Goal: Task Accomplishment & Management: Complete application form

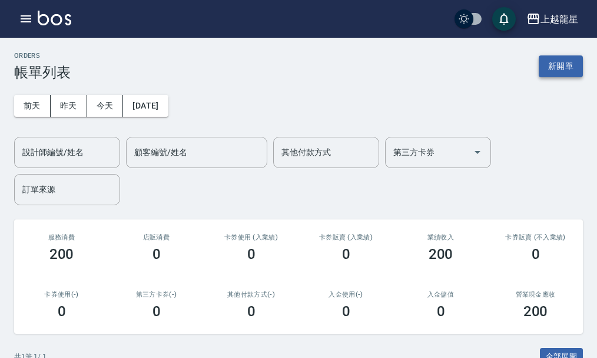
click at [550, 65] on button "新開單" at bounding box center [561, 66] width 44 height 22
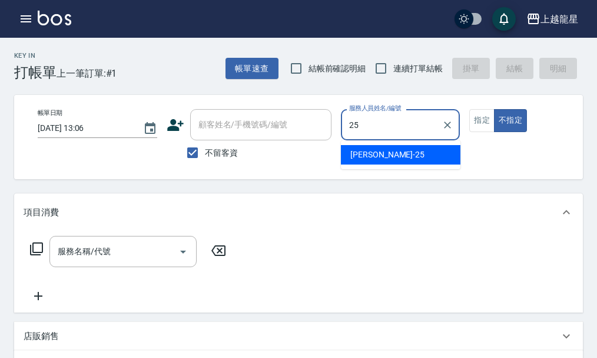
click at [368, 147] on div "淑雲 -25" at bounding box center [401, 154] width 120 height 19
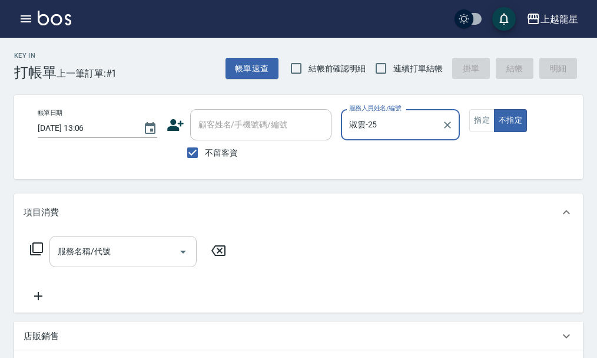
click at [91, 246] on div "服務名稱/代號" at bounding box center [122, 251] width 147 height 31
type input "淑雲-25"
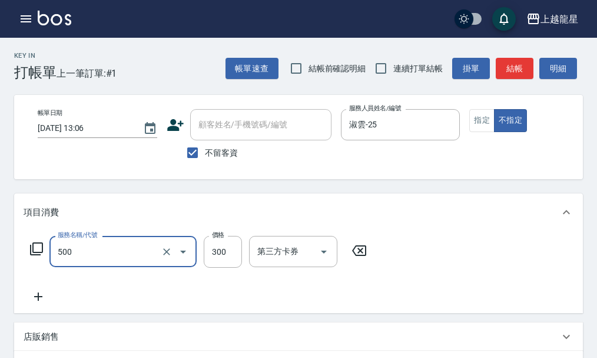
type input "一般洗髮(500)"
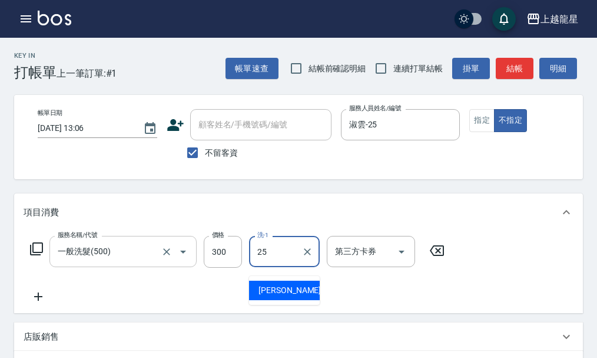
type input "淑雲-25"
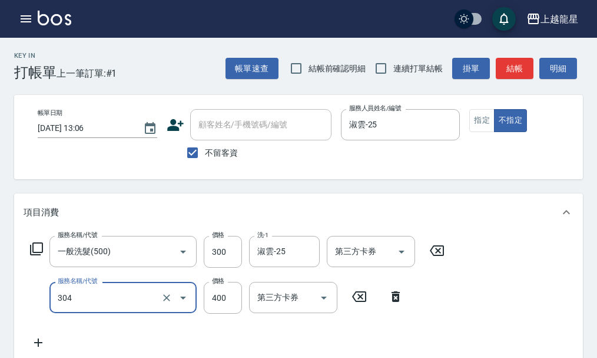
type input "剪髮(304)"
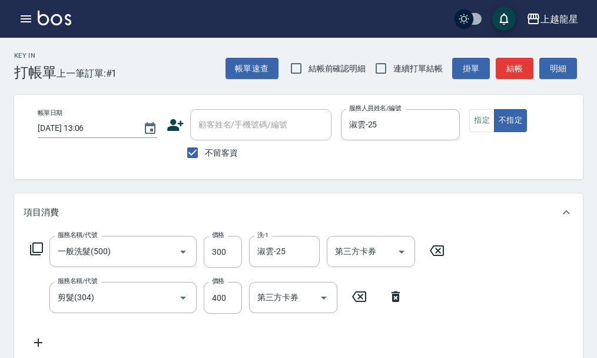
click at [37, 347] on icon at bounding box center [38, 342] width 29 height 14
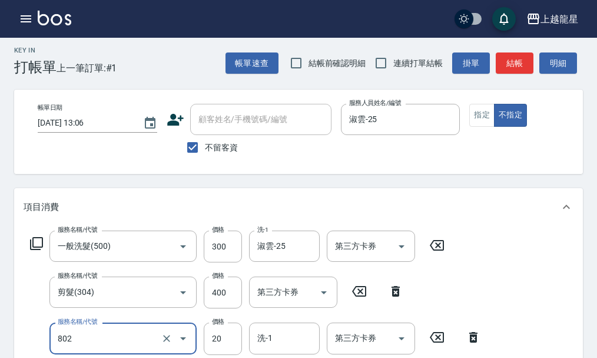
type input "潤絲(802)"
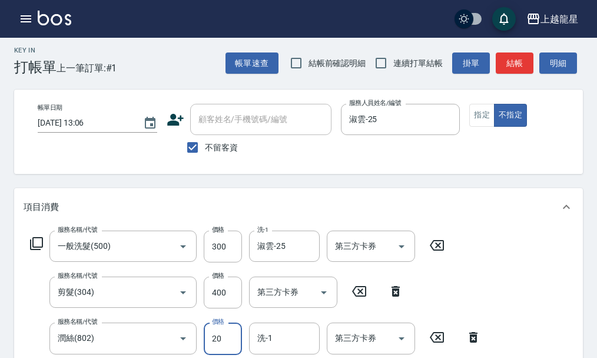
scroll to position [11, 0]
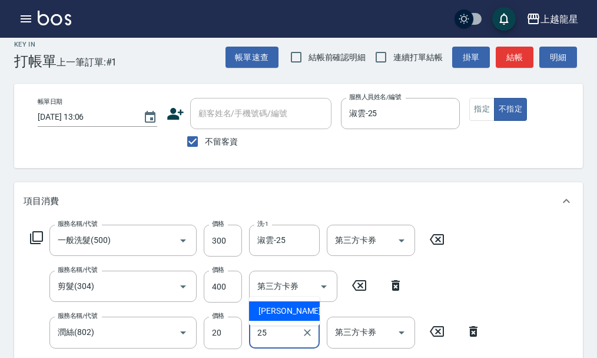
type input "淑雲-25"
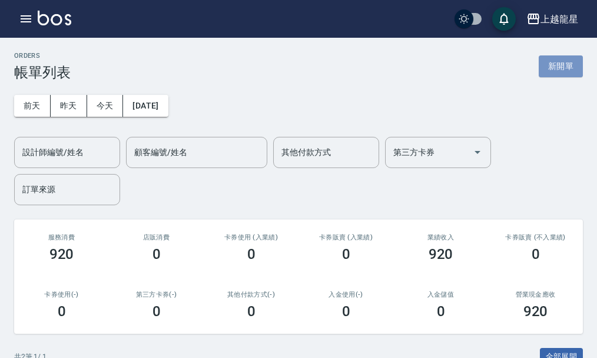
drag, startPoint x: 568, startPoint y: 64, endPoint x: 418, endPoint y: 76, distance: 150.1
click at [568, 64] on button "新開單" at bounding box center [561, 66] width 44 height 22
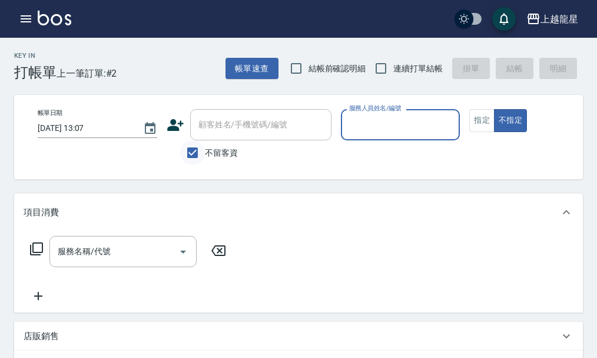
click at [190, 160] on input "不留客資" at bounding box center [192, 152] width 25 height 25
checkbox input "false"
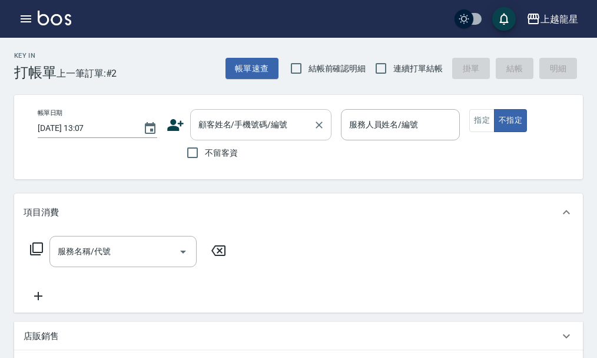
click at [236, 127] on input "顧客姓名/手機號碼/編號" at bounding box center [252, 124] width 113 height 21
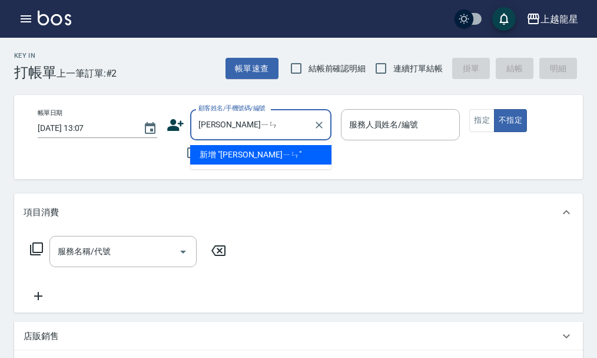
type input "[PERSON_NAME]"
click at [319, 128] on icon "Clear" at bounding box center [319, 125] width 12 height 12
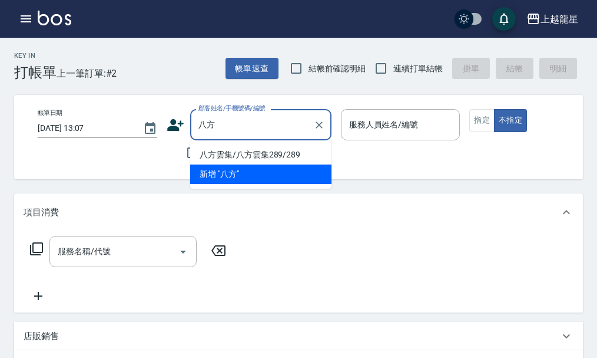
click at [221, 153] on li "八方雲集/八方雲集289/289" at bounding box center [260, 154] width 141 height 19
type input "八方雲集/八方雲集289/289"
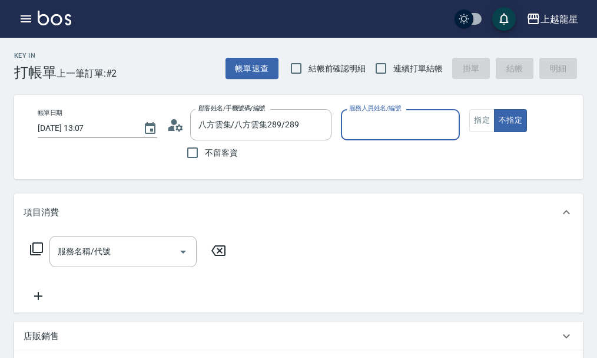
type input "雅君-7"
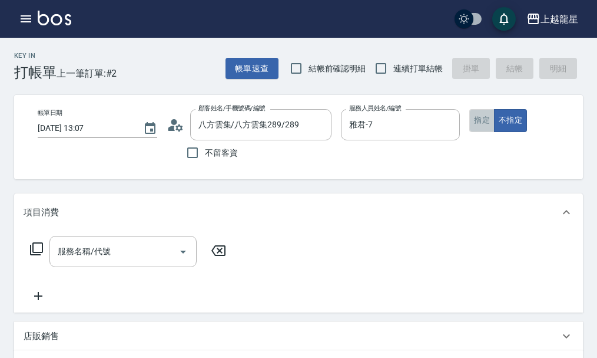
click at [490, 115] on button "指定" at bounding box center [481, 120] width 25 height 23
click at [84, 255] on div "服務名稱/代號 服務名稱/代號" at bounding box center [122, 251] width 147 height 31
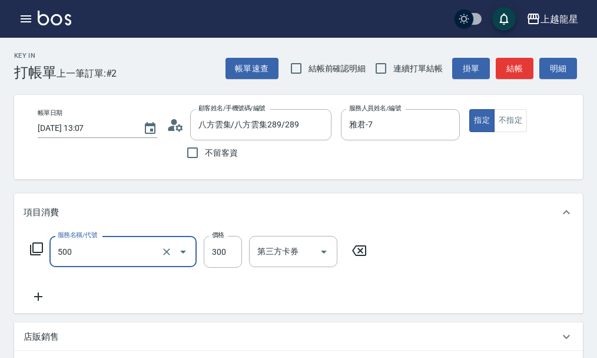
type input "一般洗髮(500)"
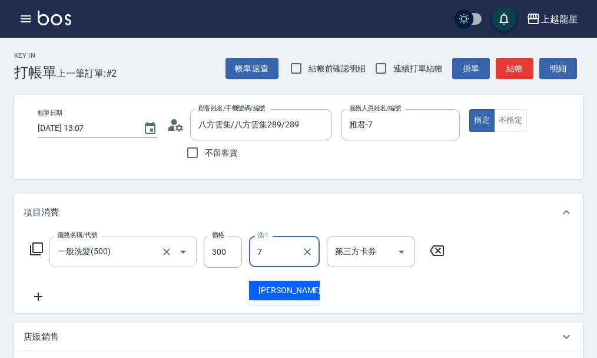
type input "雅君-7"
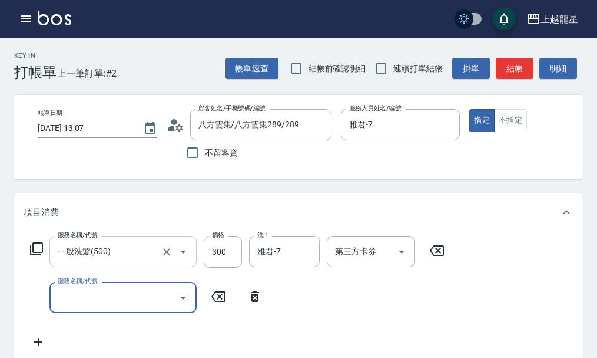
type input "9"
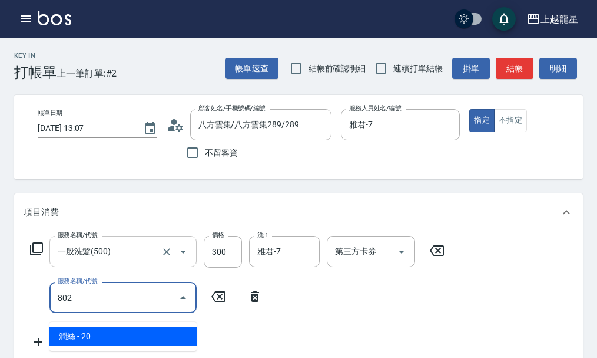
type input "潤絲(802)"
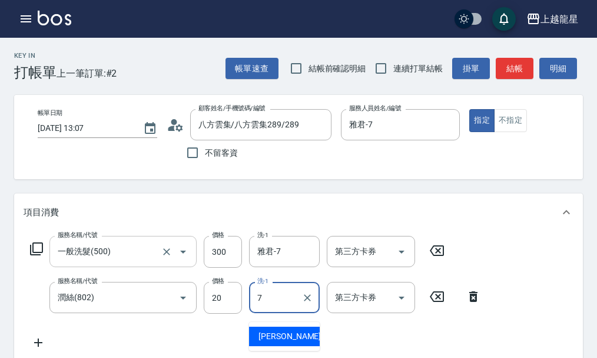
type input "雅君-7"
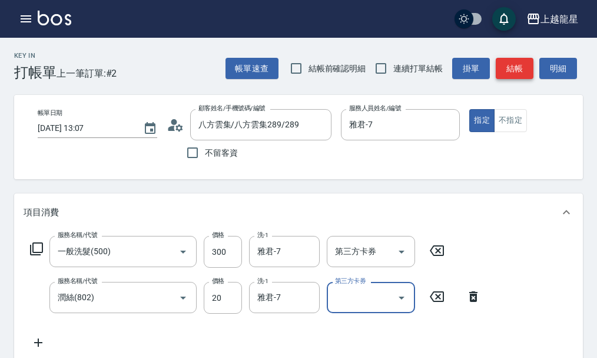
click at [505, 71] on button "結帳" at bounding box center [515, 69] width 38 height 22
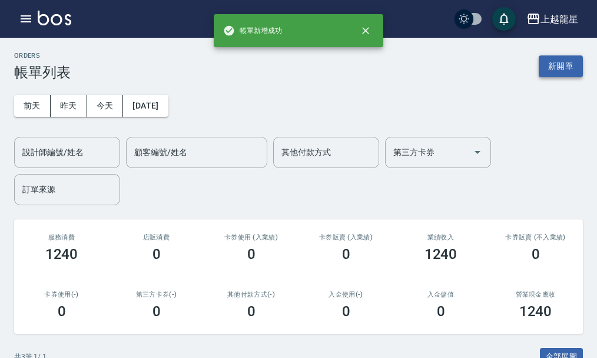
click at [552, 66] on button "新開單" at bounding box center [561, 66] width 44 height 22
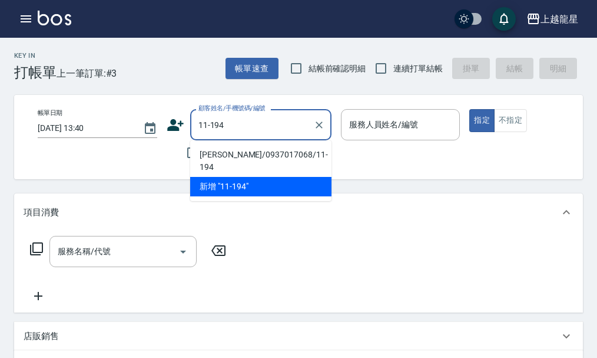
click at [241, 155] on li "[PERSON_NAME]/0937017068/11-194" at bounding box center [260, 161] width 141 height 32
type input "[PERSON_NAME]/0937017068/11-194"
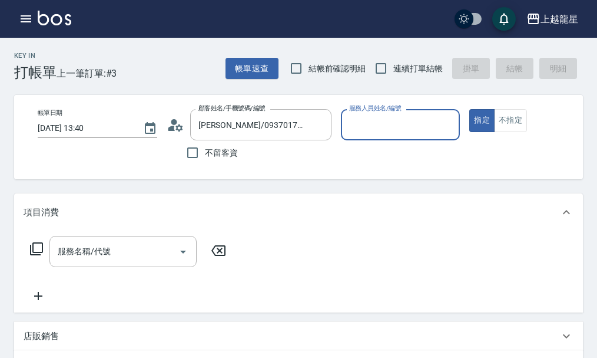
type input "雅君-7"
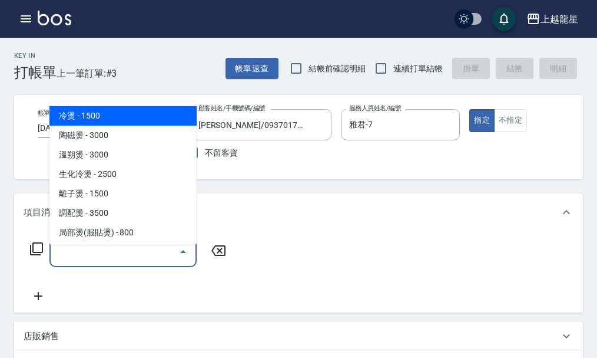
click at [145, 256] on input "服務名稱/代號" at bounding box center [114, 251] width 119 height 21
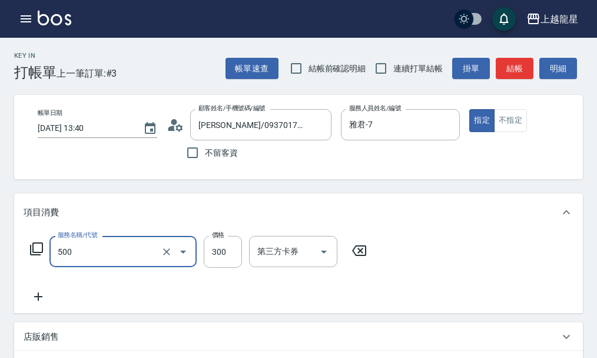
type input "一般洗髮(500)"
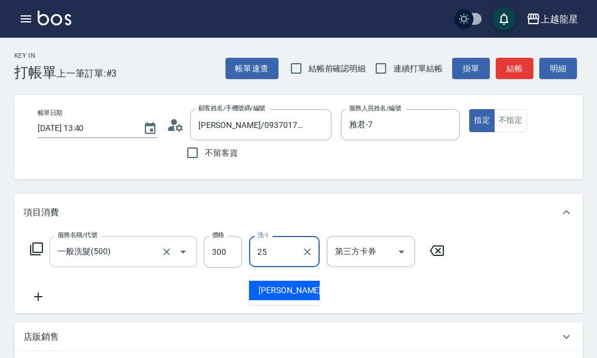
type input "淑雲-25"
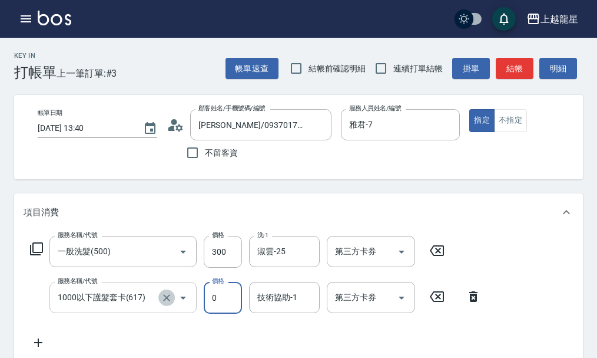
click at [160, 306] on button "Clear" at bounding box center [166, 297] width 16 height 16
type input "1000以下護髮套卡(617)"
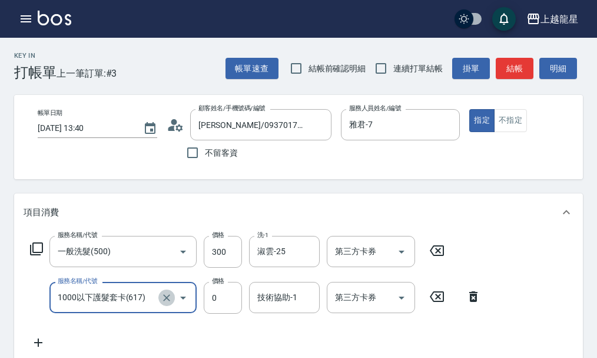
click at [164, 303] on icon "Clear" at bounding box center [167, 298] width 12 height 12
type input "1200以上護髮套卡(628)"
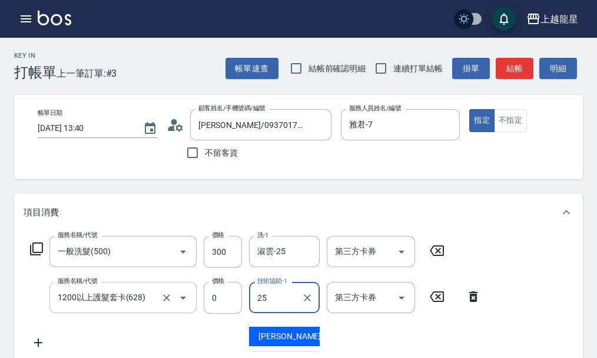
type input "淑雲-25"
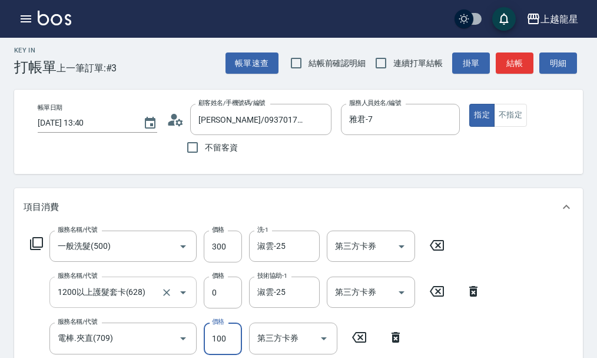
scroll to position [11, 0]
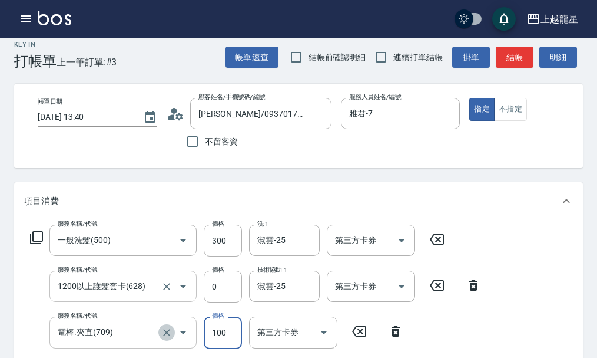
click at [162, 338] on icon "Clear" at bounding box center [167, 332] width 12 height 12
type input "電棒.夾直(709)"
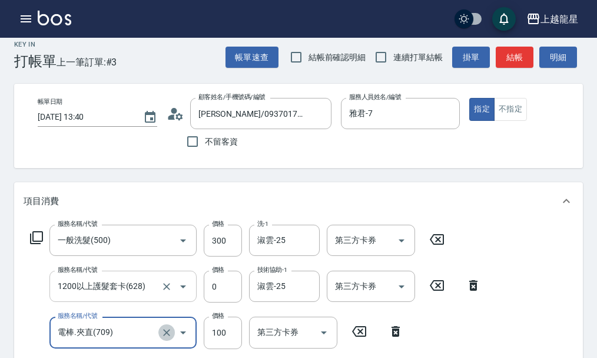
click at [168, 338] on icon "Clear" at bounding box center [167, 332] width 12 height 12
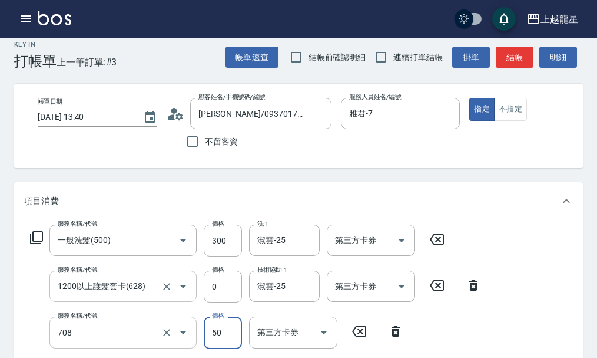
type input "吹捲.造型.包頭(708)"
click at [524, 49] on button "結帳" at bounding box center [515, 58] width 38 height 22
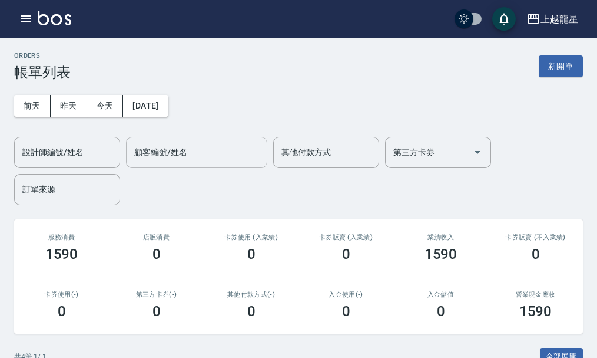
scroll to position [236, 0]
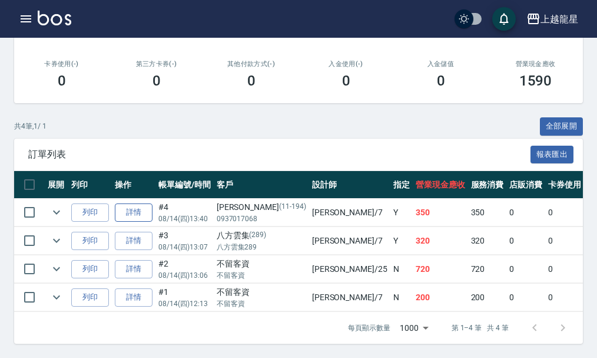
click at [135, 211] on link "詳情" at bounding box center [134, 212] width 38 height 18
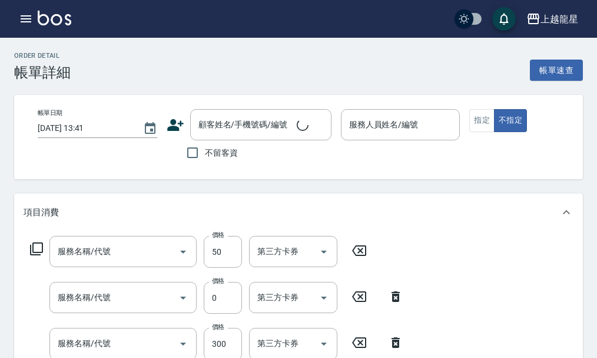
type input "[DATE] 13:40"
type input "雅君-7"
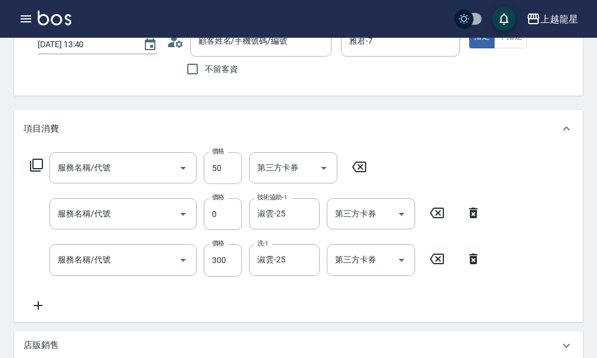
type input "吹捲.造型.包頭(708)"
type input "1200以上護髮套卡(628)"
type input "一般洗髮(500)"
type input "[PERSON_NAME]/0937017068/11-194"
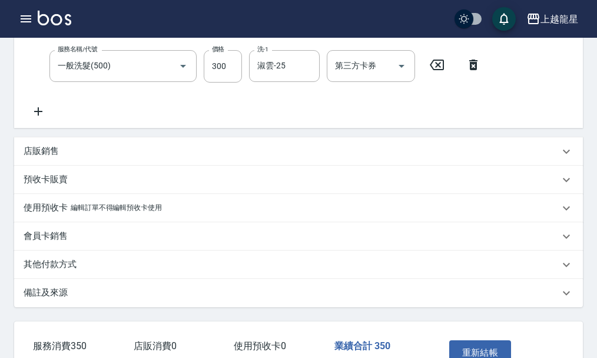
scroll to position [349, 0]
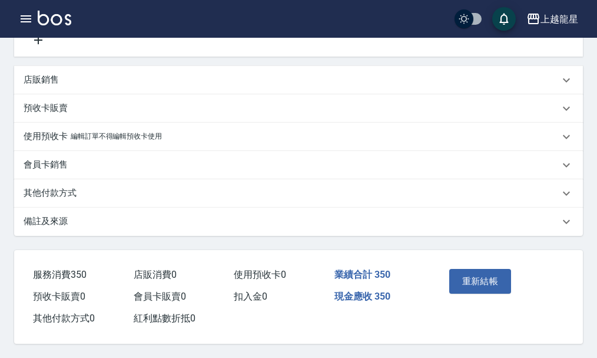
click at [59, 199] on p "其他付款方式" at bounding box center [50, 193] width 53 height 12
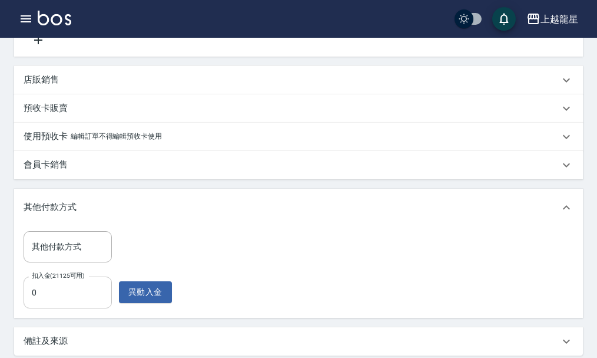
click at [87, 308] on input "0" at bounding box center [68, 292] width 88 height 32
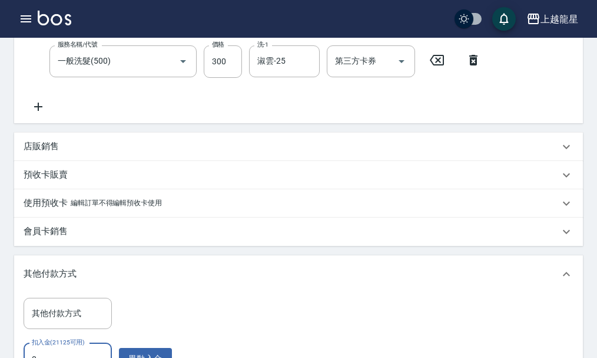
scroll to position [482, 0]
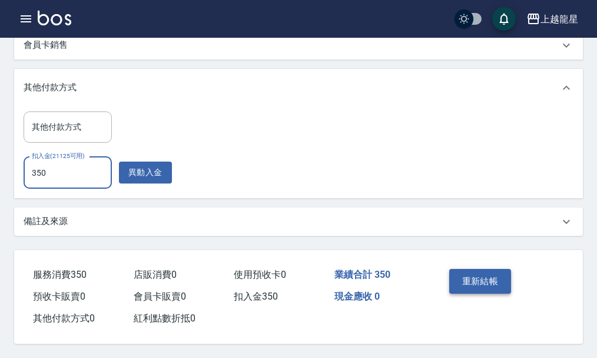
type input "350"
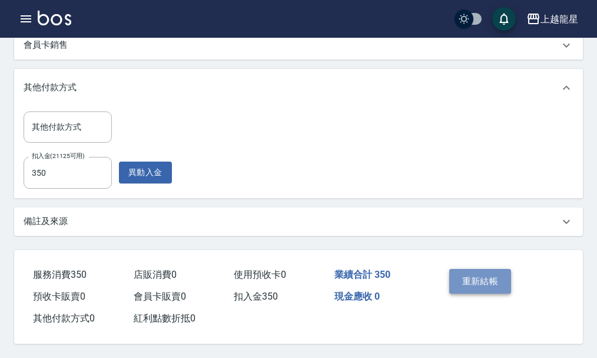
click at [490, 279] on button "重新結帳" at bounding box center [480, 281] width 62 height 25
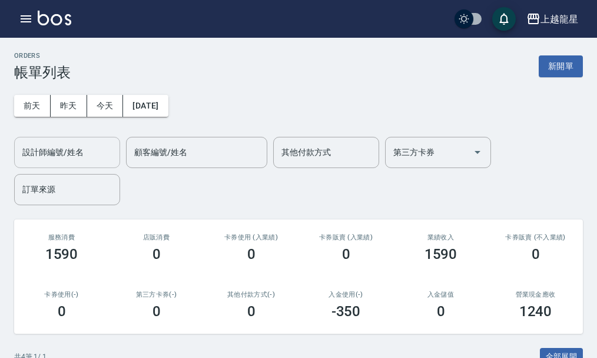
click at [76, 157] on input "設計師編號/姓名" at bounding box center [66, 152] width 95 height 21
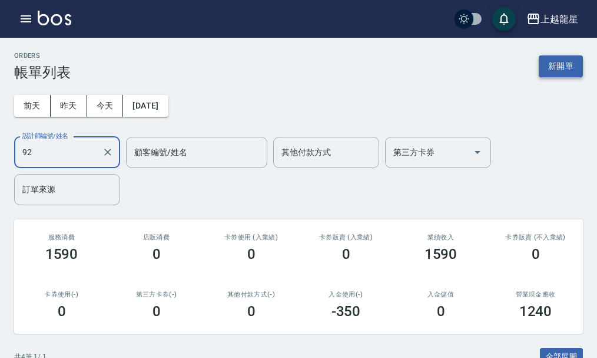
type input "92"
click at [551, 71] on button "新開單" at bounding box center [561, 66] width 44 height 22
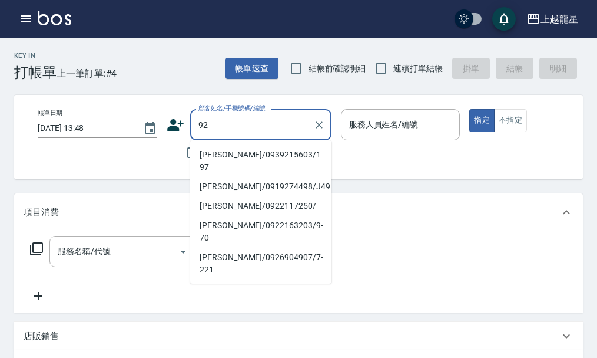
type input "9"
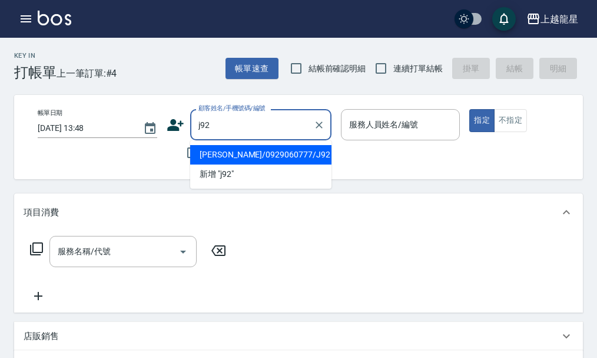
click at [315, 150] on li "[PERSON_NAME]/0929060777/J92" at bounding box center [260, 154] width 141 height 19
type input "[PERSON_NAME]/0929060777/J92"
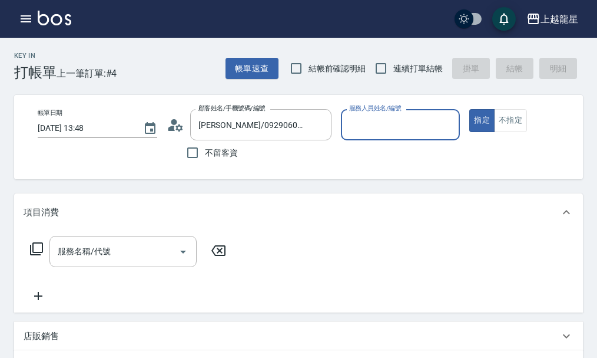
type input "Alisa-10"
click at [148, 261] on input "服務名稱/代號" at bounding box center [114, 251] width 119 height 21
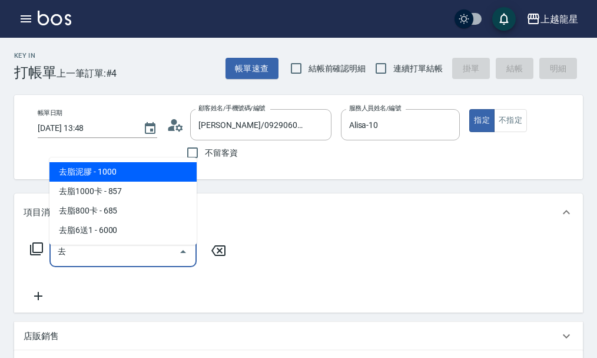
click at [174, 180] on span "去脂泥膠 - 1000" at bounding box center [122, 171] width 147 height 19
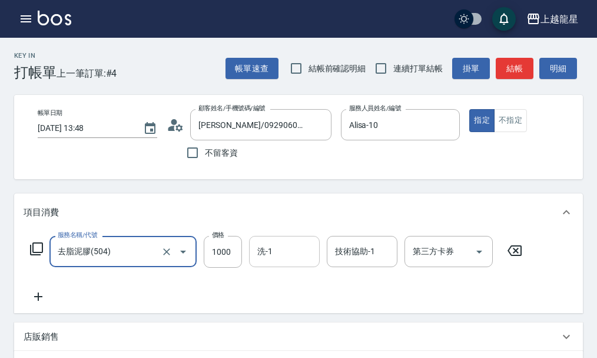
type input "去脂泥膠(504)"
click at [290, 261] on input "洗-1" at bounding box center [284, 251] width 60 height 21
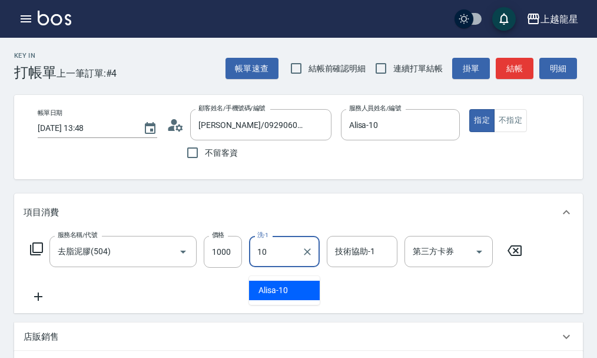
type input "Alisa-10"
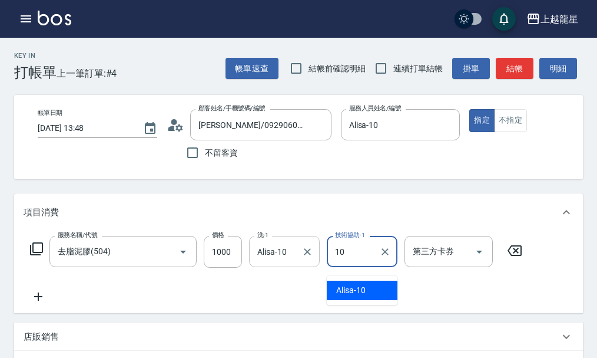
type input "Alisa-10"
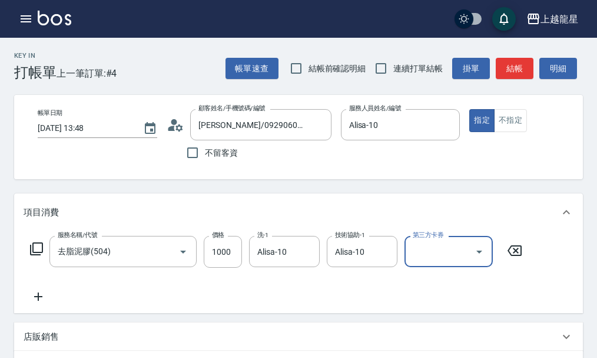
click at [37, 303] on icon at bounding box center [38, 296] width 29 height 14
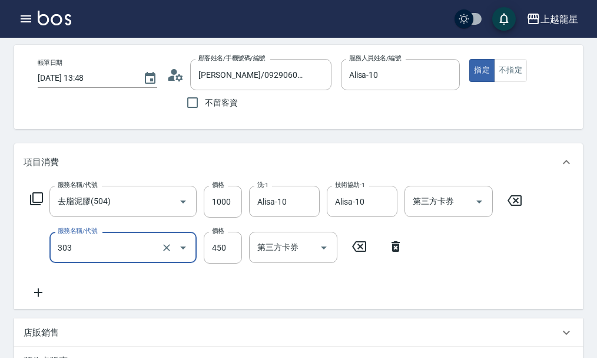
scroll to position [118, 0]
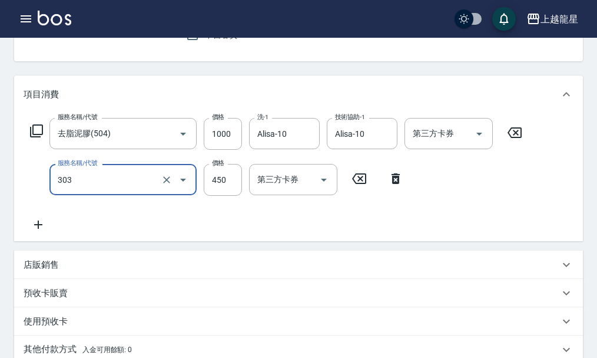
type input "剪髮(303)"
click at [38, 229] on icon at bounding box center [38, 224] width 8 height 8
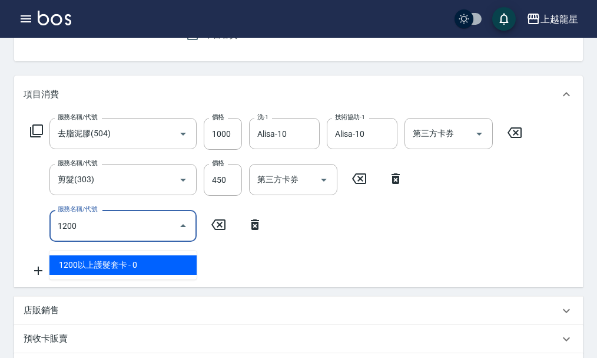
click at [111, 267] on span "1200以上護髮套卡 - 0" at bounding box center [122, 264] width 147 height 19
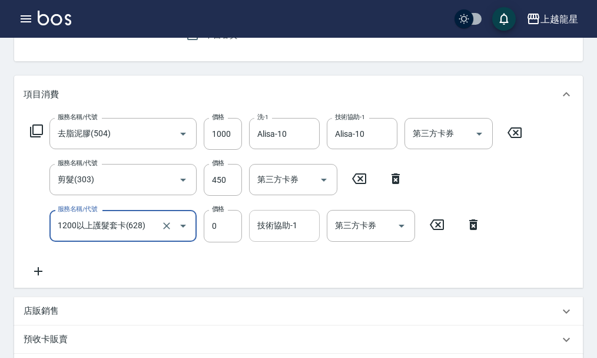
type input "1200以上護髮套卡(628)"
click at [276, 237] on div "技術協助-1 技術協助-1" at bounding box center [284, 225] width 71 height 31
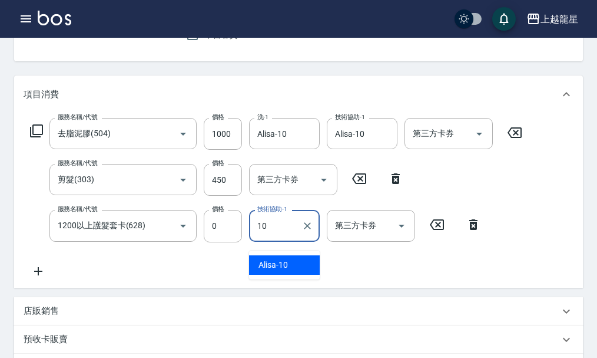
type input "Alisa-10"
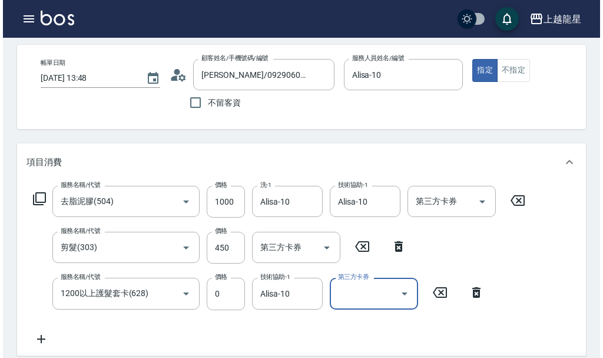
scroll to position [0, 0]
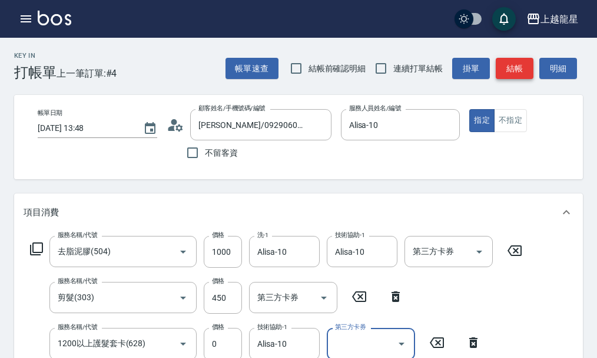
click at [508, 68] on button "結帳" at bounding box center [515, 69] width 38 height 22
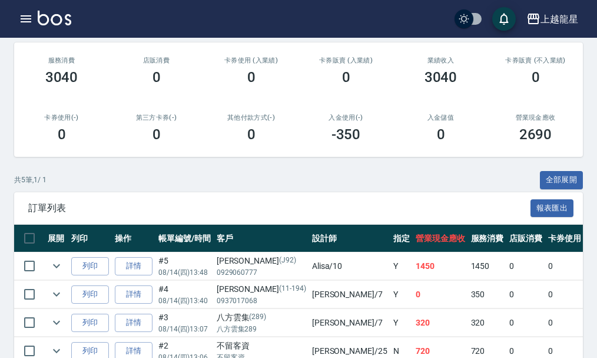
scroll to position [267, 0]
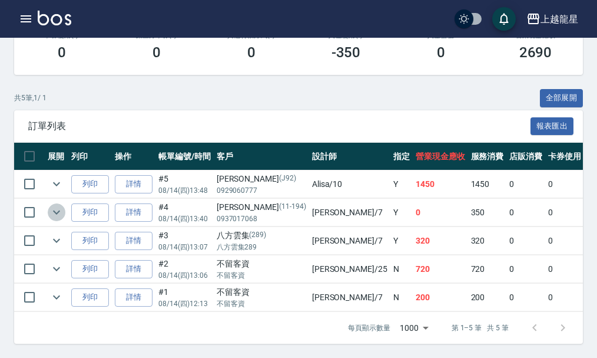
click at [60, 205] on icon "expand row" at bounding box center [56, 212] width 14 height 14
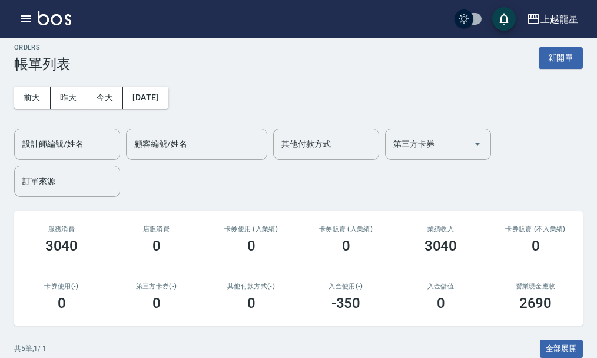
scroll to position [0, 0]
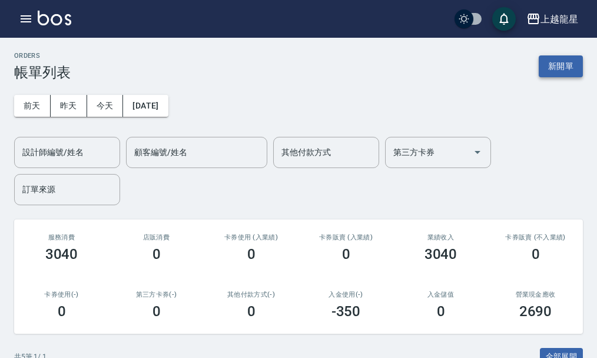
click at [540, 61] on button "新開單" at bounding box center [561, 66] width 44 height 22
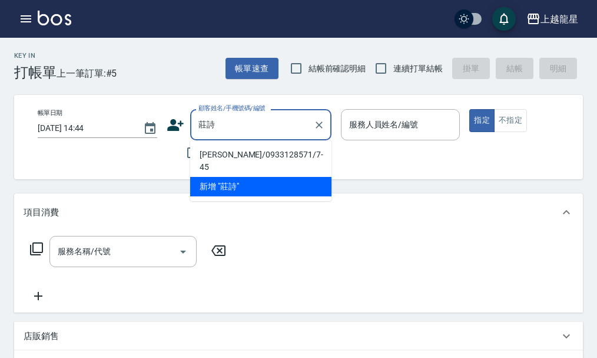
click at [255, 151] on li "[PERSON_NAME]/0933128571/7-45" at bounding box center [260, 161] width 141 height 32
type input "[PERSON_NAME]/0933128571/7-45"
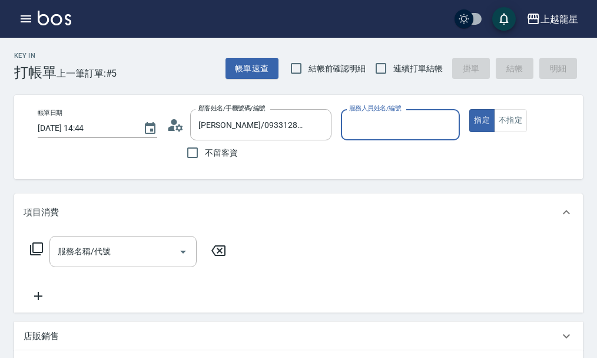
type input "雅君-7"
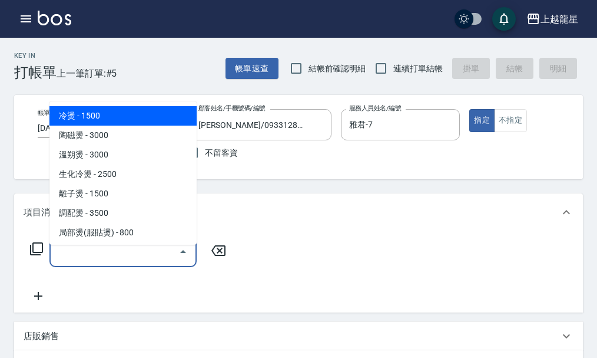
click at [148, 256] on input "服務名稱/代號" at bounding box center [114, 251] width 119 height 21
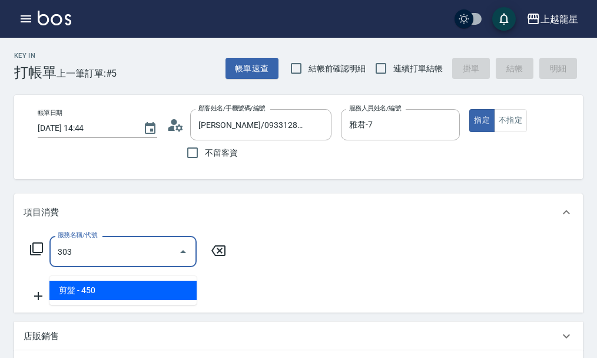
type input "剪髮(303)"
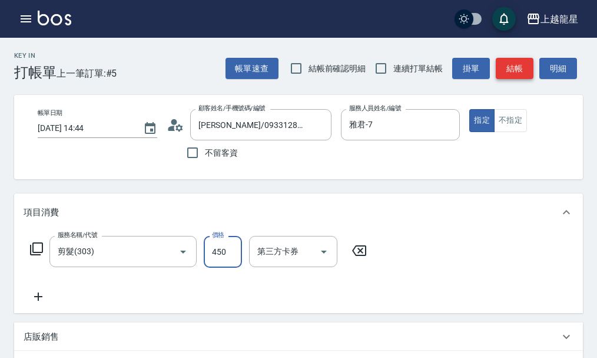
click at [514, 68] on button "結帳" at bounding box center [515, 69] width 38 height 22
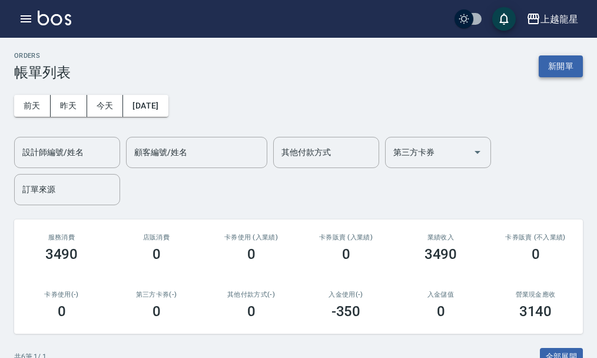
click at [550, 69] on button "新開單" at bounding box center [561, 66] width 44 height 22
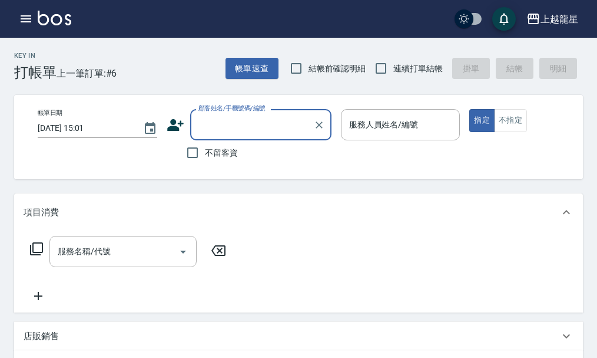
type input "ㄗ"
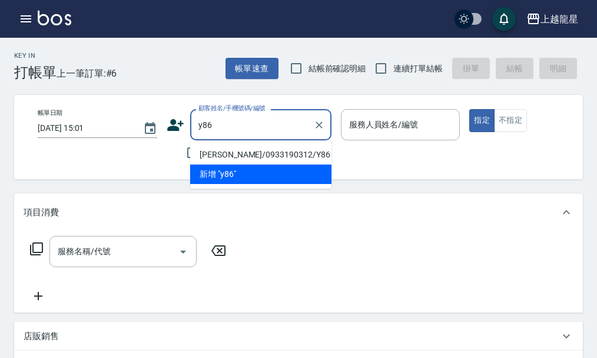
click at [243, 153] on li "[PERSON_NAME]/0933190312/Y86" at bounding box center [260, 154] width 141 height 19
type input "[PERSON_NAME]/0933190312/Y86"
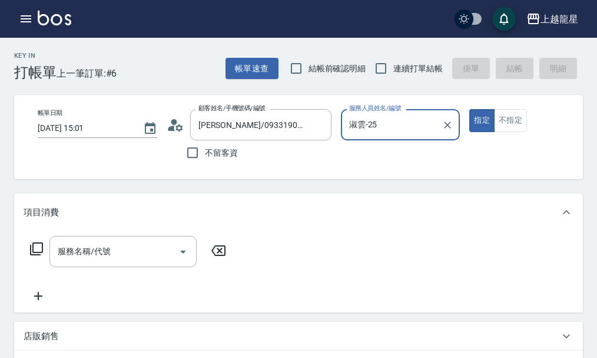
type input "淑雲-25"
click at [42, 254] on icon at bounding box center [36, 248] width 13 height 13
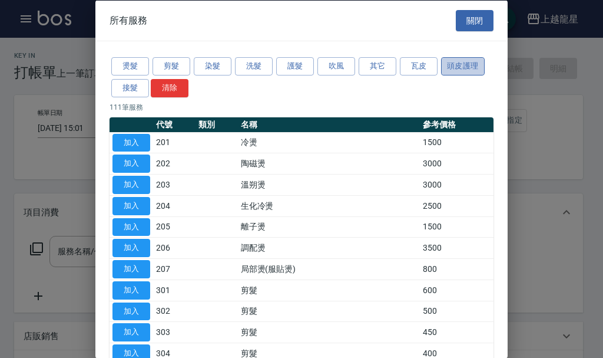
click at [465, 67] on button "頭皮護理" at bounding box center [463, 66] width 44 height 18
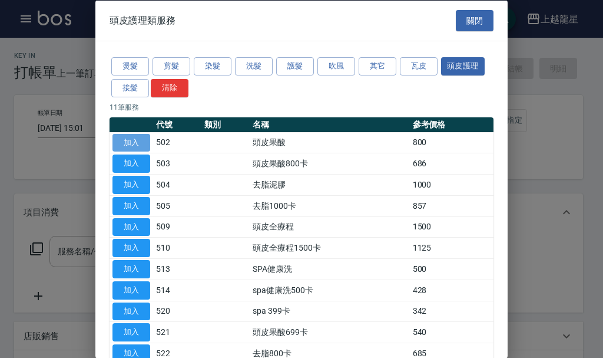
click at [134, 143] on button "加入" at bounding box center [131, 142] width 38 height 18
type input "頭皮果酸(502)"
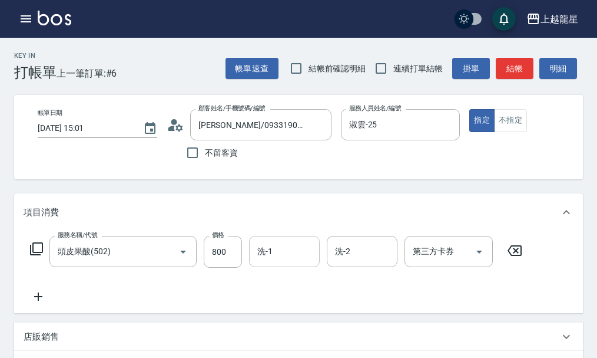
click at [272, 261] on input "洗-1" at bounding box center [284, 251] width 60 height 21
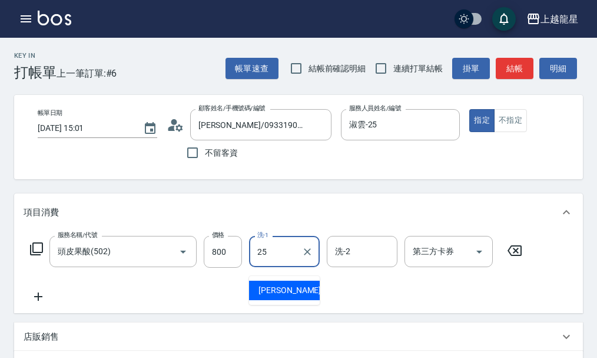
click at [310, 290] on div "淑雲 -25" at bounding box center [284, 289] width 71 height 19
type input "淑雲-25"
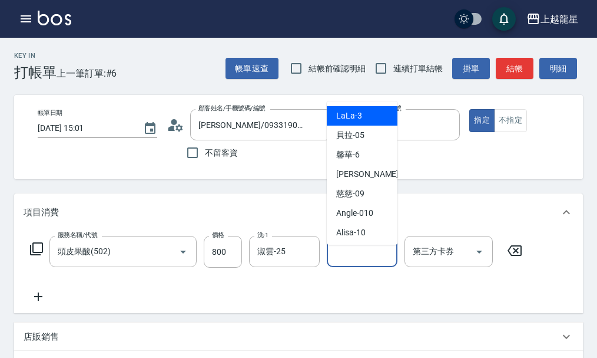
click at [347, 261] on input "洗-2" at bounding box center [362, 251] width 60 height 21
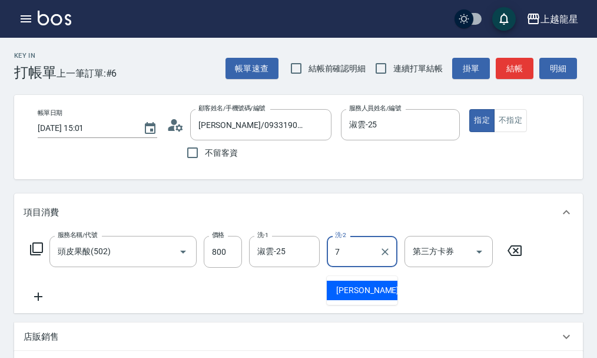
click at [352, 292] on span "雅君 -7" at bounding box center [370, 290] width 69 height 12
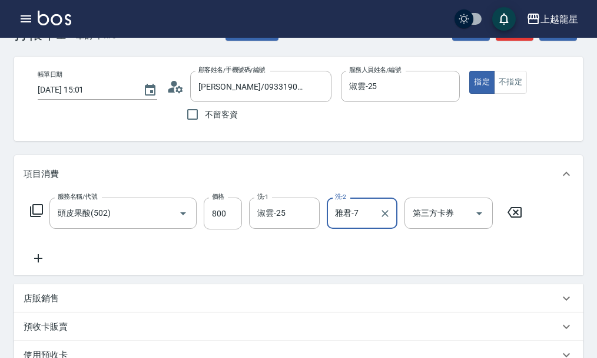
scroll to position [59, 0]
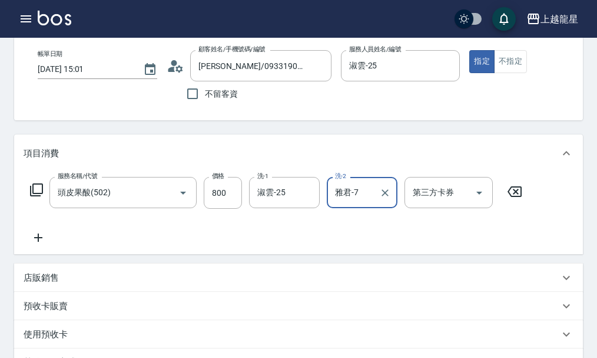
type input "雅君-7"
click at [40, 241] on icon at bounding box center [38, 237] width 8 height 8
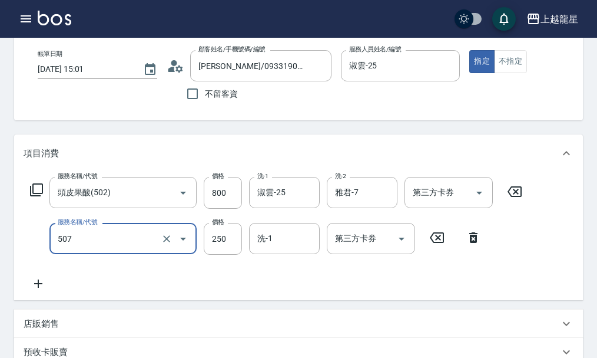
type input "兒童洗髮(507)"
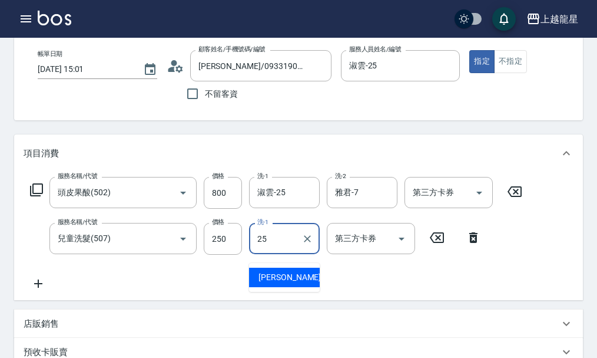
type input "淑雲-25"
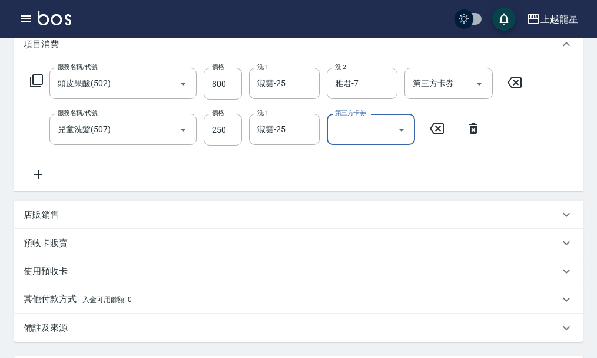
scroll to position [177, 0]
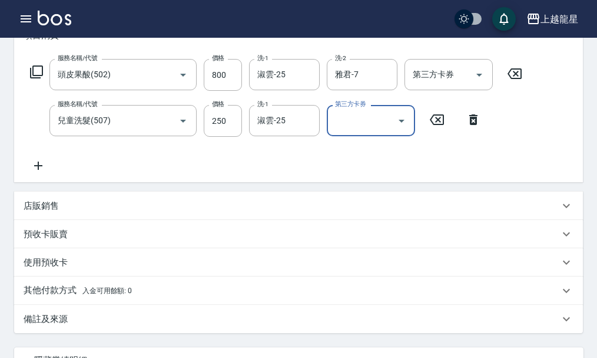
click at [41, 170] on icon at bounding box center [38, 165] width 29 height 14
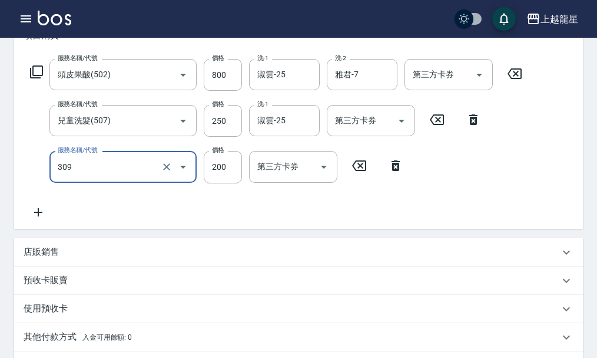
type input "剪髮(國小)(309)"
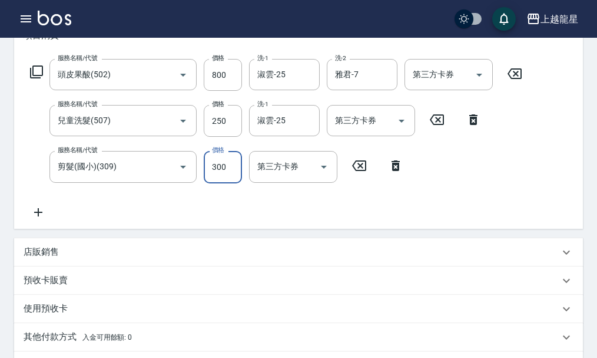
type input "300"
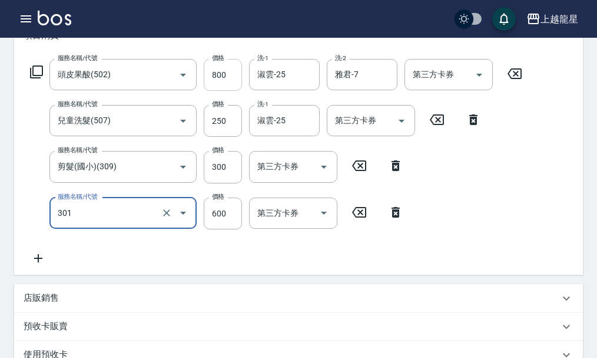
type input "剪髮(301)"
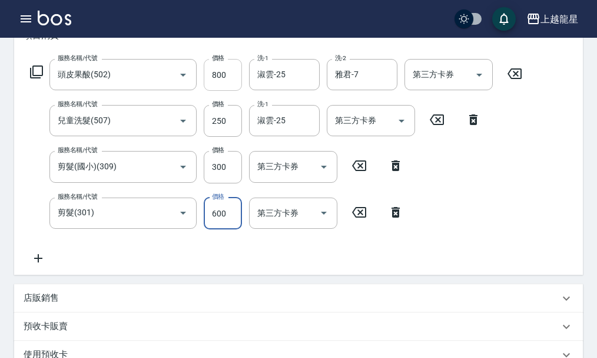
click at [227, 80] on input "800" at bounding box center [223, 75] width 38 height 32
click at [226, 81] on input "800" at bounding box center [223, 75] width 38 height 32
type input "850"
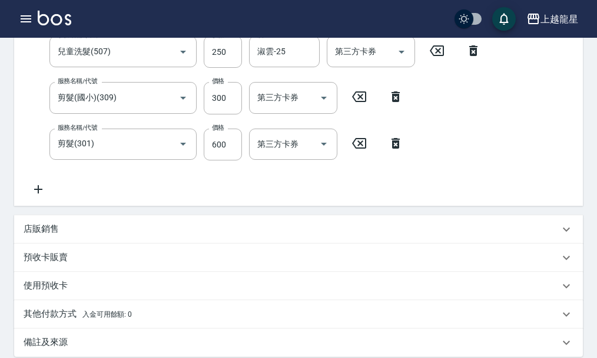
scroll to position [412, 0]
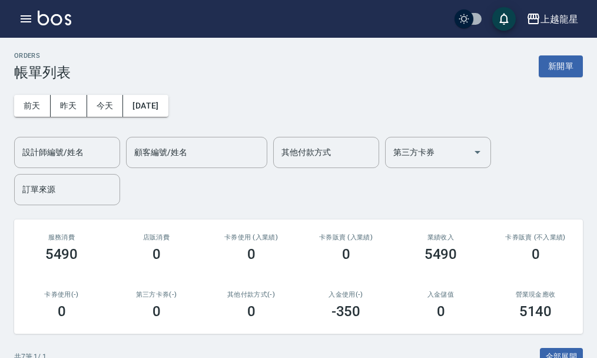
click at [551, 69] on button "新開單" at bounding box center [561, 66] width 44 height 22
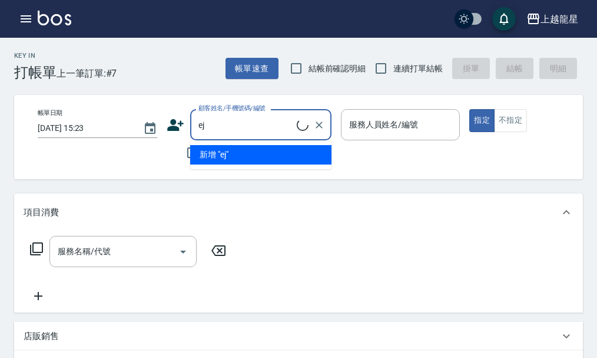
type input "ej3"
click at [315, 120] on icon "Clear" at bounding box center [319, 125] width 12 height 12
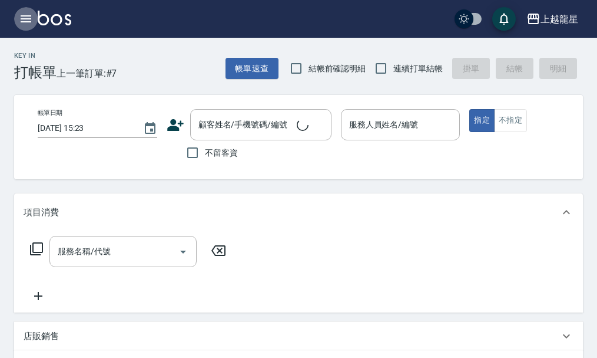
click at [31, 21] on icon "button" at bounding box center [26, 19] width 14 height 14
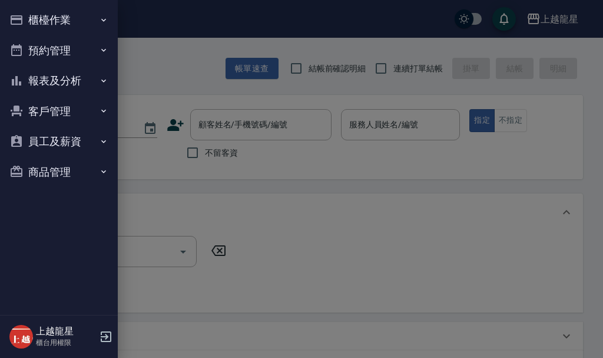
click at [66, 53] on button "預約管理" at bounding box center [59, 50] width 108 height 31
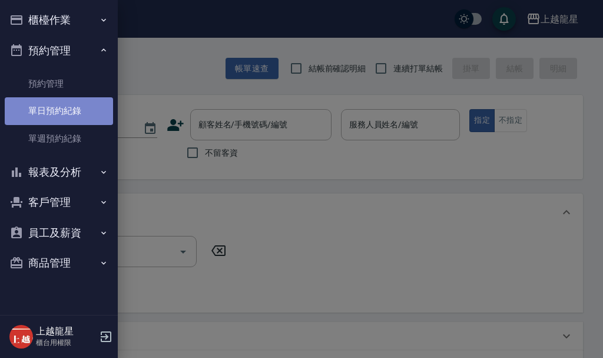
click at [82, 105] on link "單日預約紀錄" at bounding box center [59, 110] width 108 height 27
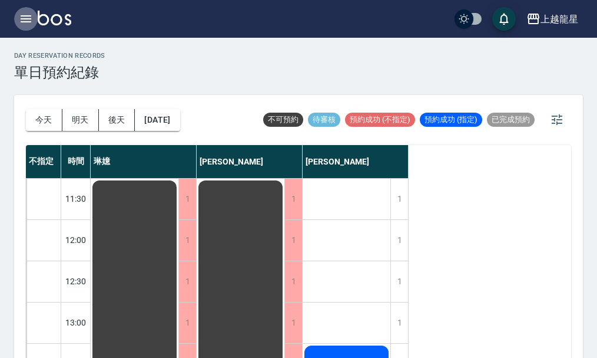
click at [21, 19] on icon "button" at bounding box center [26, 18] width 11 height 7
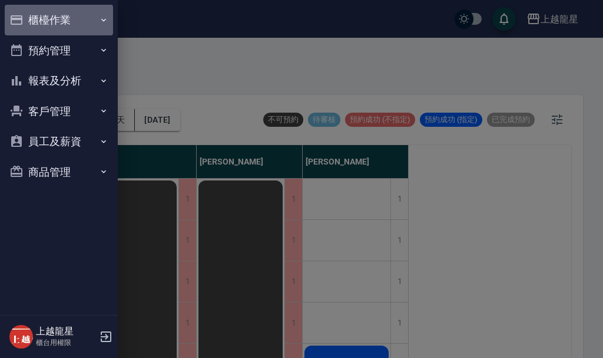
click at [58, 18] on button "櫃檯作業" at bounding box center [59, 20] width 108 height 31
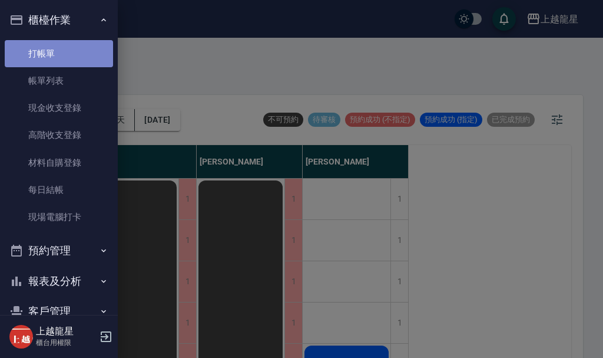
click at [64, 44] on link "打帳單" at bounding box center [59, 53] width 108 height 27
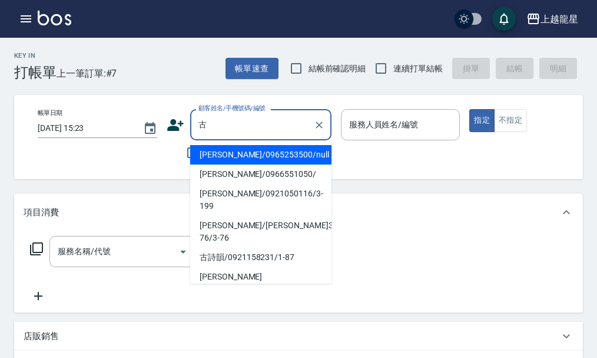
click at [243, 157] on li "[PERSON_NAME]/0965253500/null" at bounding box center [260, 154] width 141 height 19
type input "[PERSON_NAME]/0965253500/null"
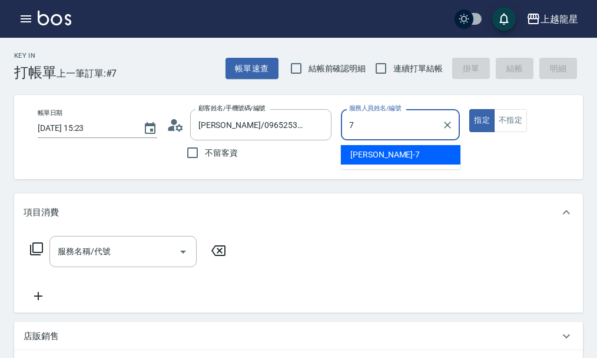
click at [353, 161] on div "雅君 -7" at bounding box center [401, 154] width 120 height 19
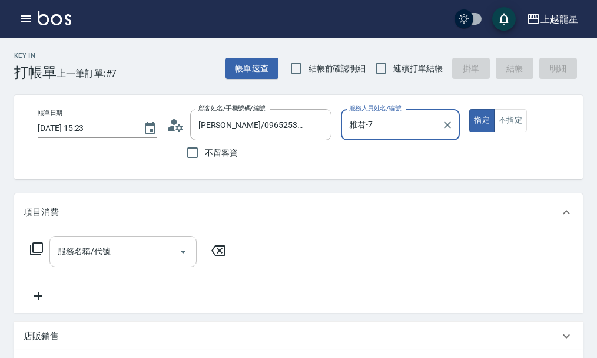
type input "雅君-7"
click at [102, 253] on input "服務名稱/代號" at bounding box center [114, 251] width 119 height 21
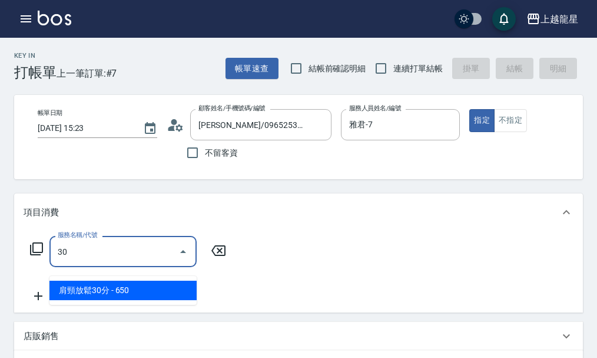
type input "303"
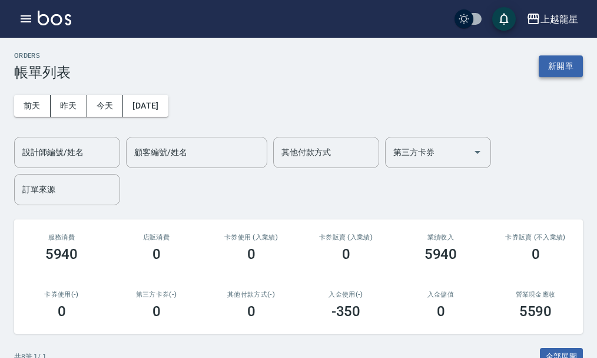
click at [575, 57] on button "新開單" at bounding box center [561, 66] width 44 height 22
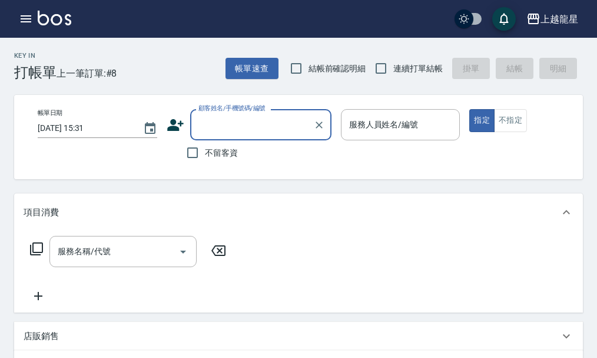
click at [216, 158] on span "不留客資" at bounding box center [221, 153] width 33 height 12
click at [205, 158] on input "不留客資" at bounding box center [192, 152] width 25 height 25
checkbox input "true"
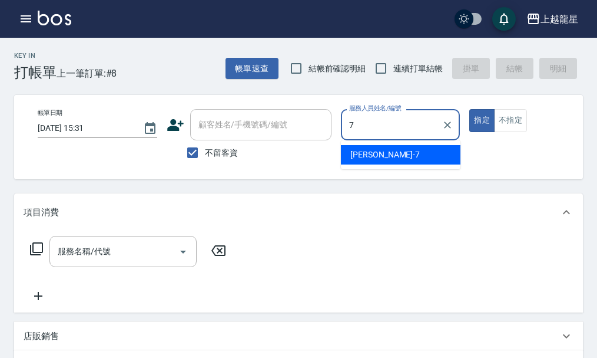
type input "雅君-7"
type button "true"
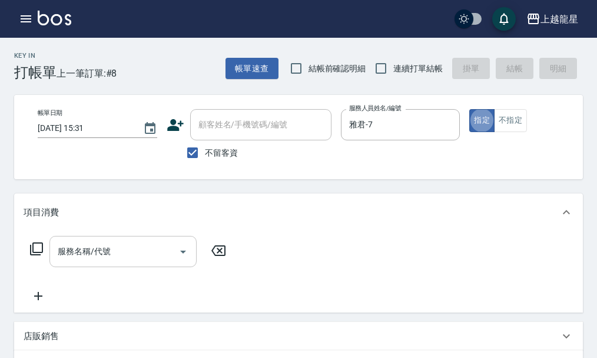
click at [107, 265] on div "服務名稱/代號 服務名稱/代號" at bounding box center [122, 251] width 147 height 31
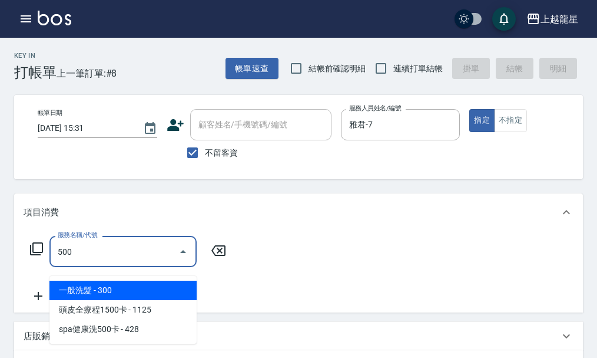
type input "一般洗髮(500)"
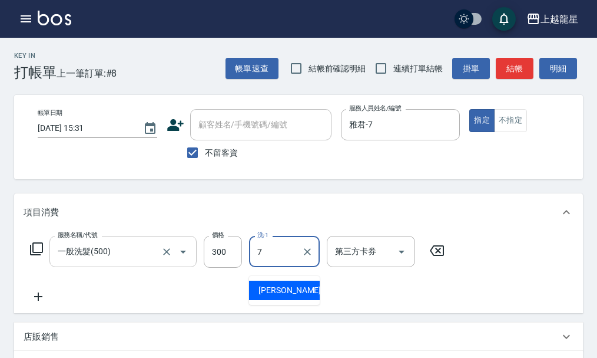
type input "雅君-7"
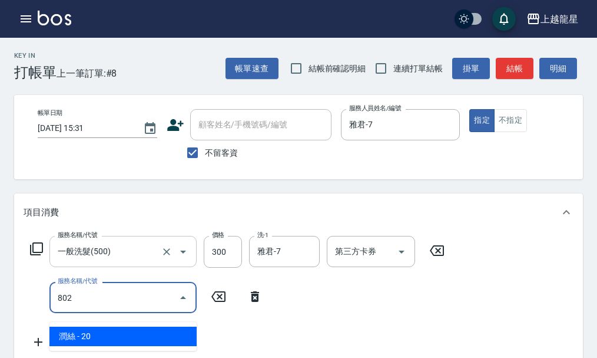
type input "潤絲(802)"
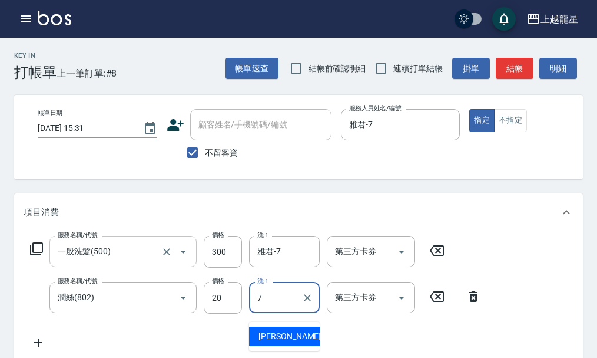
type input "雅君-7"
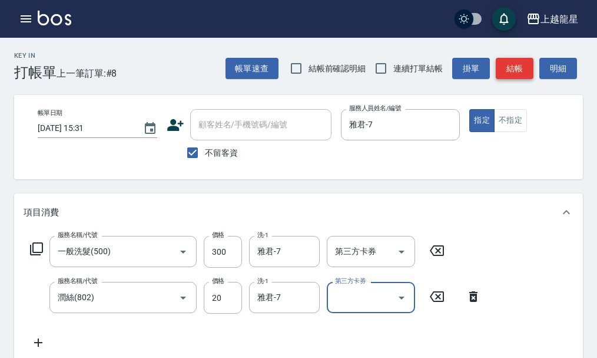
click at [531, 67] on button "結帳" at bounding box center [515, 69] width 38 height 22
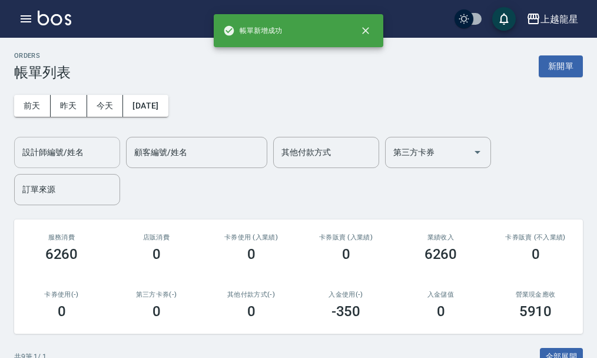
click at [68, 143] on div "設計師編號/姓名 設計師編號/姓名" at bounding box center [67, 152] width 106 height 31
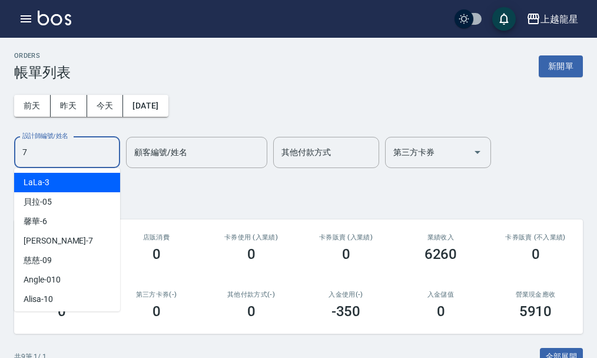
type input "雅君-7"
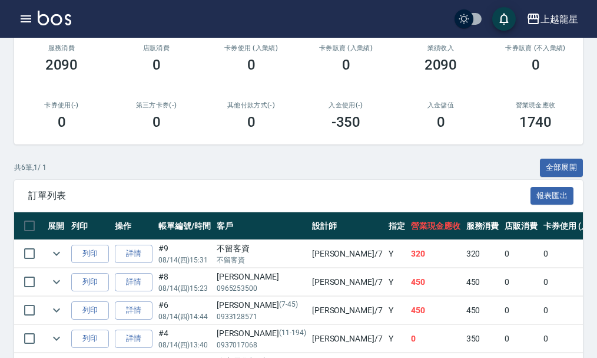
scroll to position [296, 0]
